Goal: Information Seeking & Learning: Learn about a topic

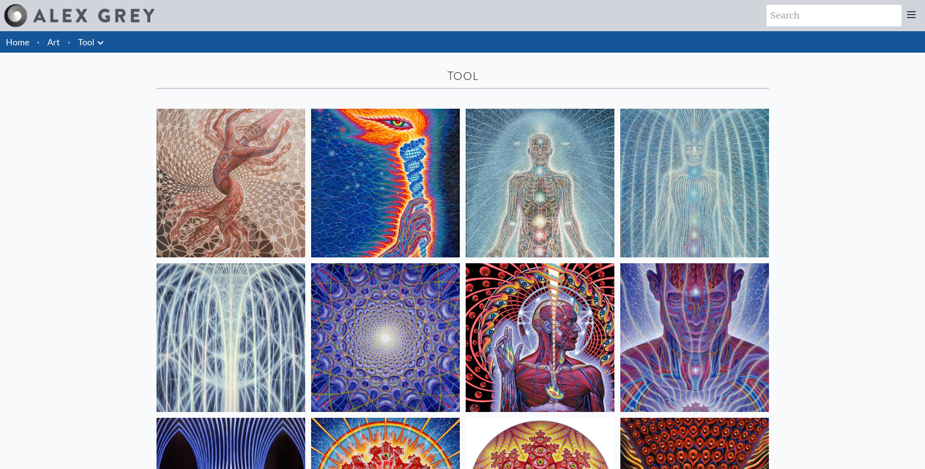
click at [58, 41] on link "Art" at bounding box center [53, 42] width 13 height 14
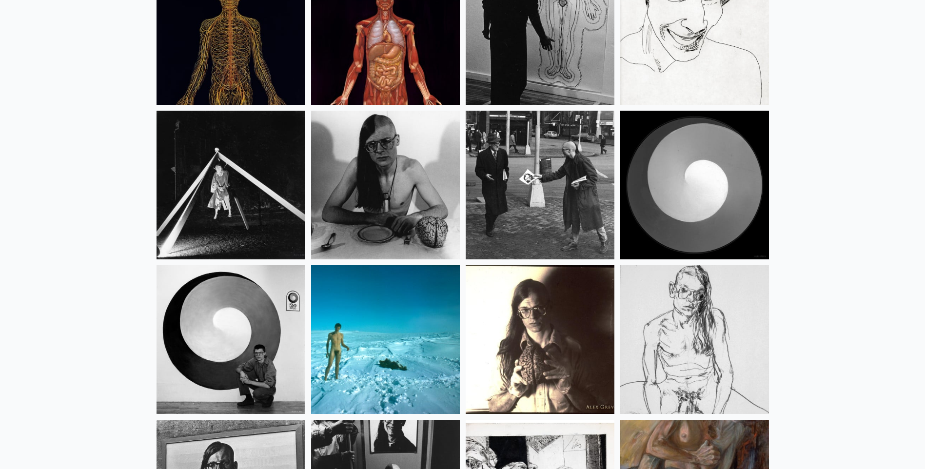
scroll to position [12278, 0]
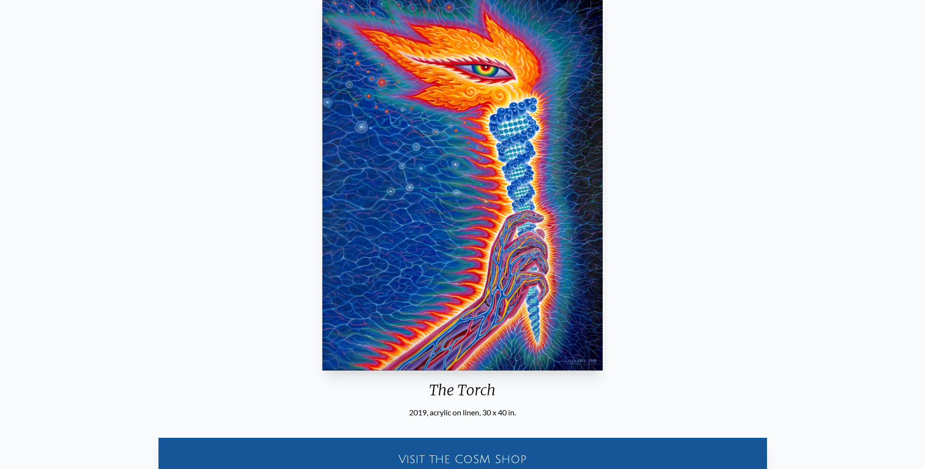
scroll to position [49, 0]
